Goal: Task Accomplishment & Management: Manage account settings

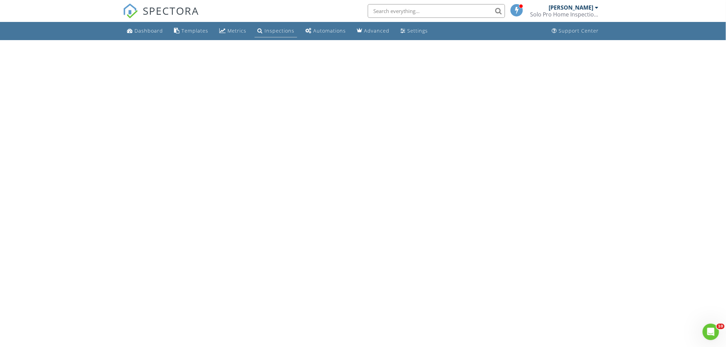
click at [273, 30] on div "Inspections" at bounding box center [279, 30] width 30 height 7
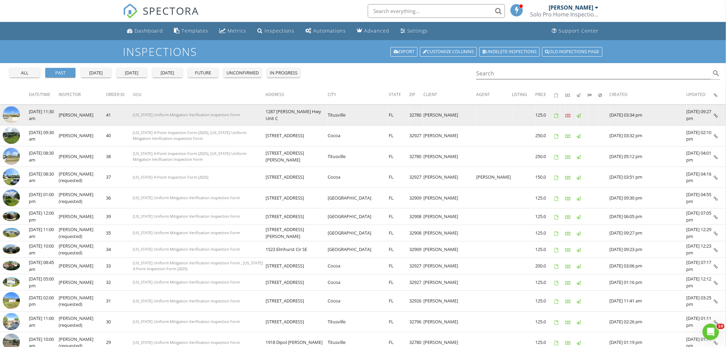
click at [13, 117] on img at bounding box center [11, 114] width 17 height 17
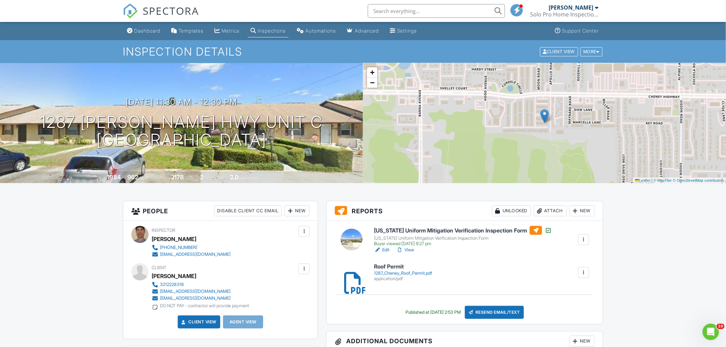
click at [407, 249] on link "View" at bounding box center [405, 250] width 18 height 7
click at [388, 252] on link "Edit" at bounding box center [381, 250] width 15 height 7
click at [413, 247] on link "View" at bounding box center [405, 250] width 18 height 7
click at [385, 249] on link "Edit" at bounding box center [381, 250] width 15 height 7
click at [503, 313] on div "Resend Email/Text" at bounding box center [494, 312] width 59 height 13
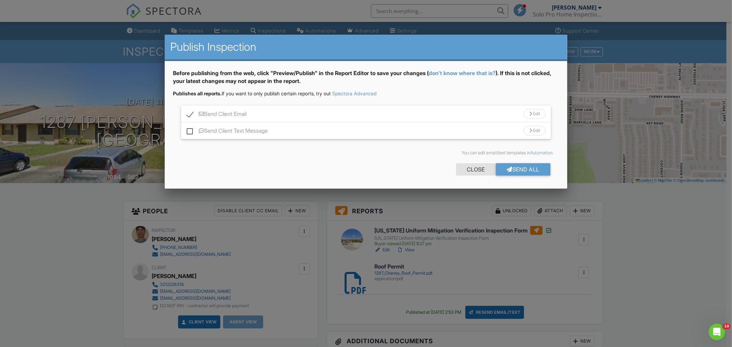
click at [477, 170] on div "Close" at bounding box center [476, 169] width 40 height 12
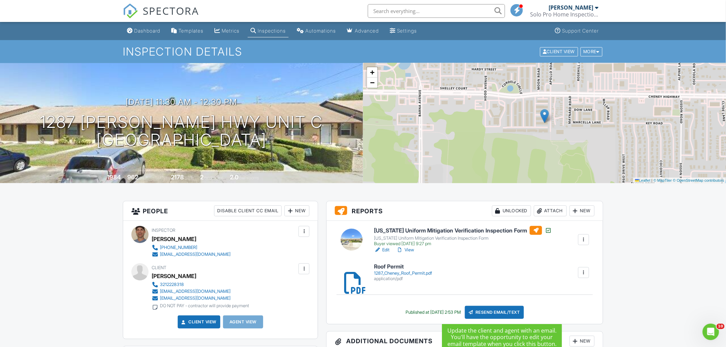
click at [503, 313] on div "Resend Email/Text" at bounding box center [494, 312] width 59 height 13
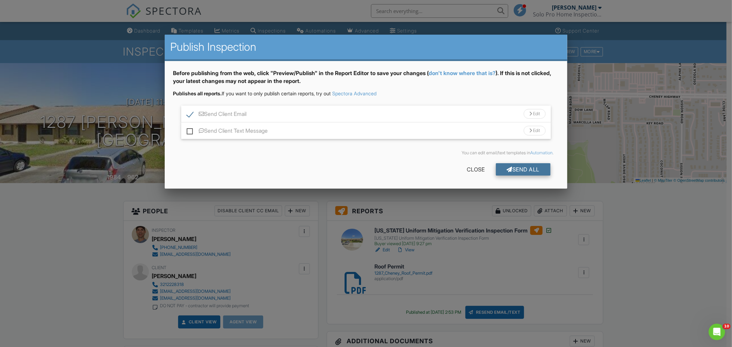
click at [519, 170] on div "Send All" at bounding box center [523, 169] width 55 height 12
